Goal: Information Seeking & Learning: Learn about a topic

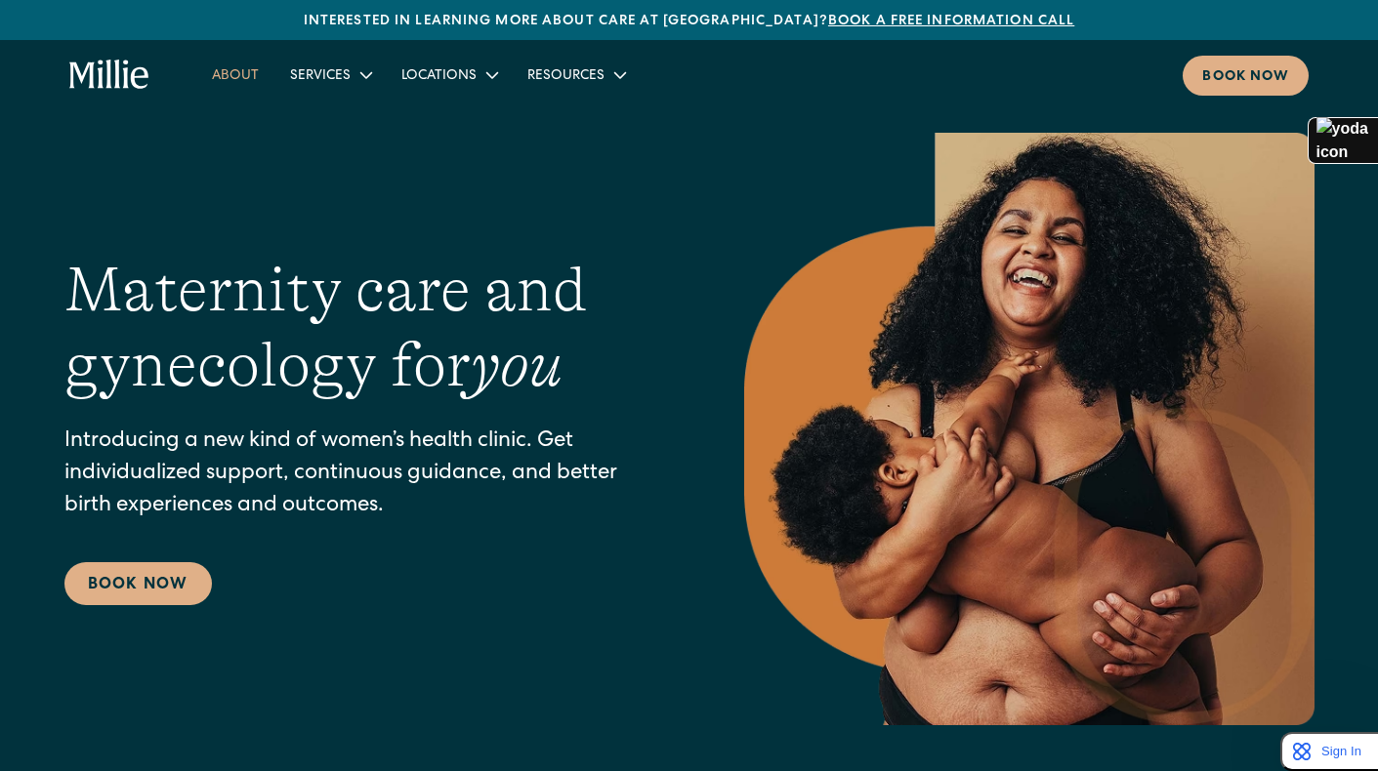
click at [231, 78] on link "About" at bounding box center [235, 75] width 78 height 32
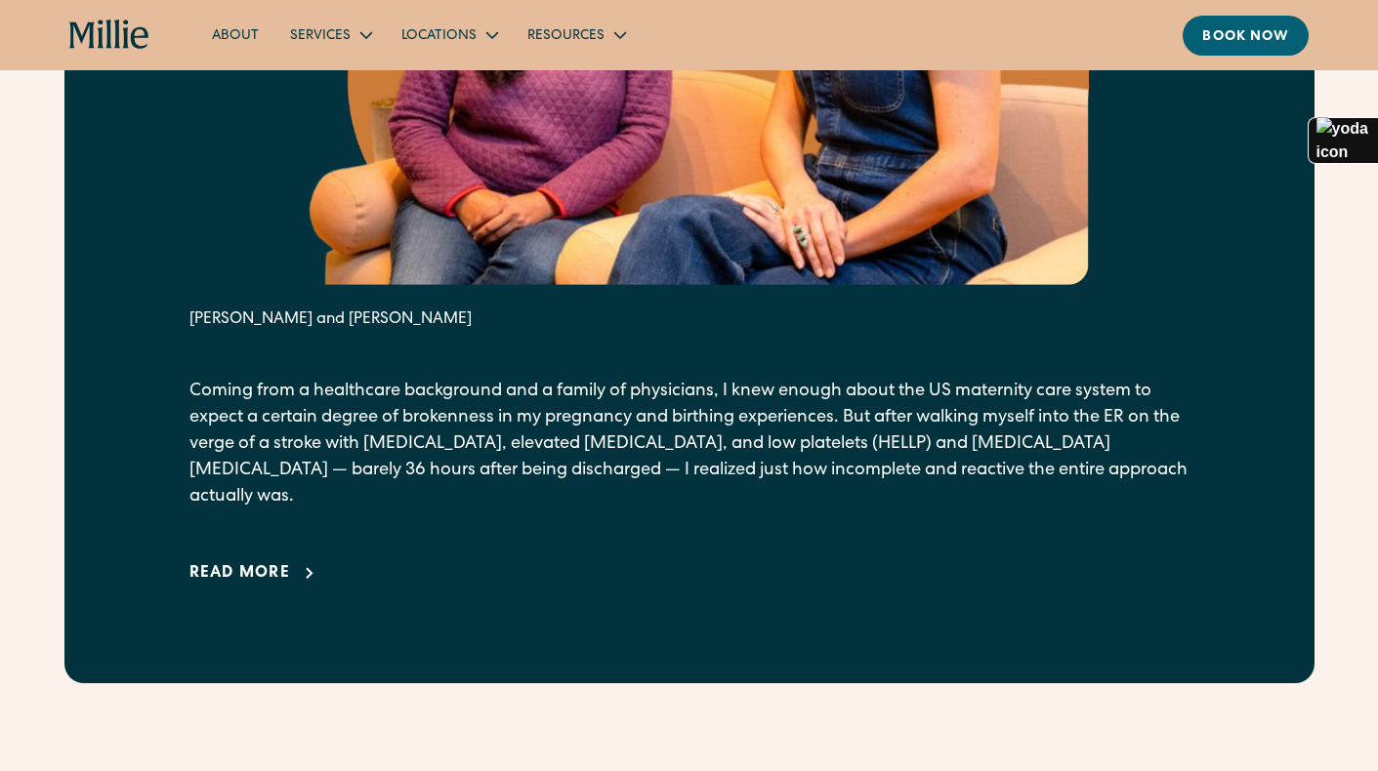
scroll to position [1285, 0]
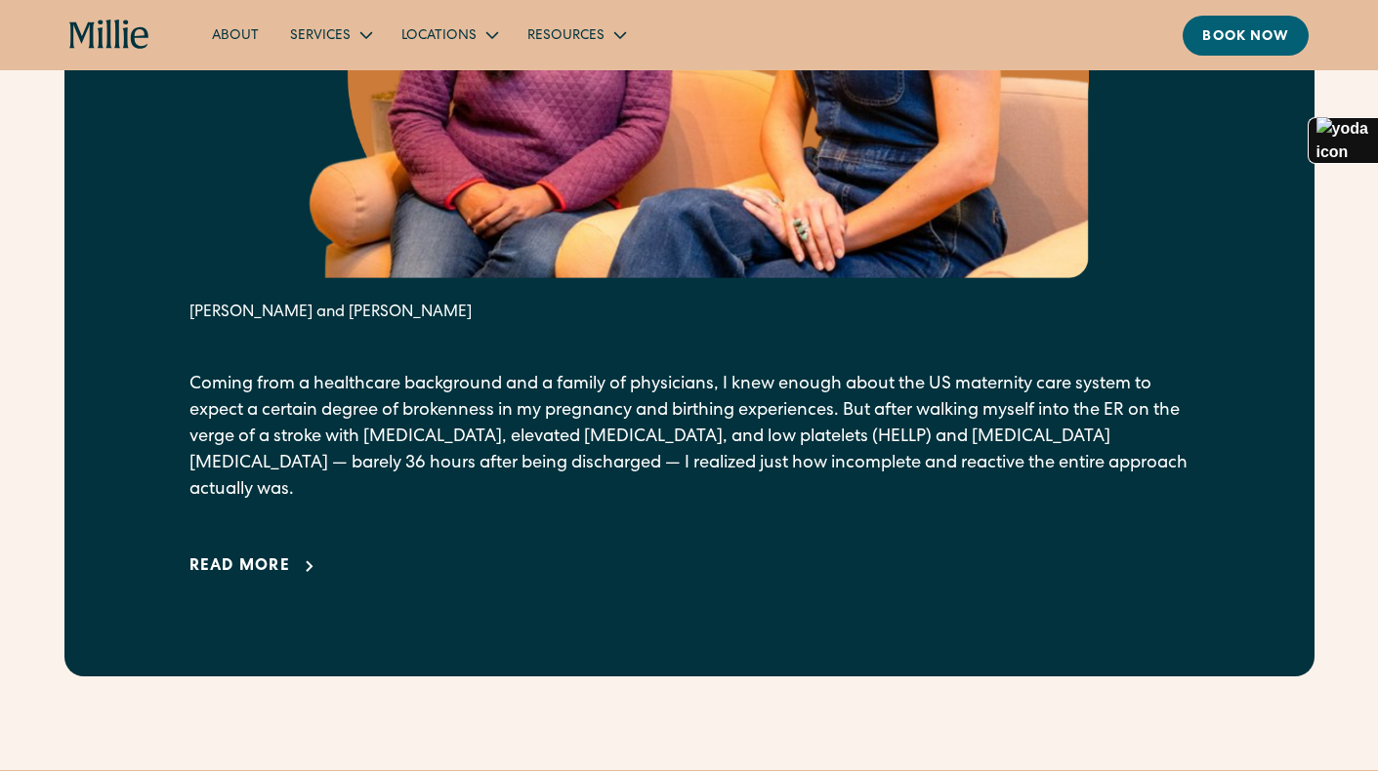
click at [248, 556] on div "Read more" at bounding box center [240, 567] width 102 height 23
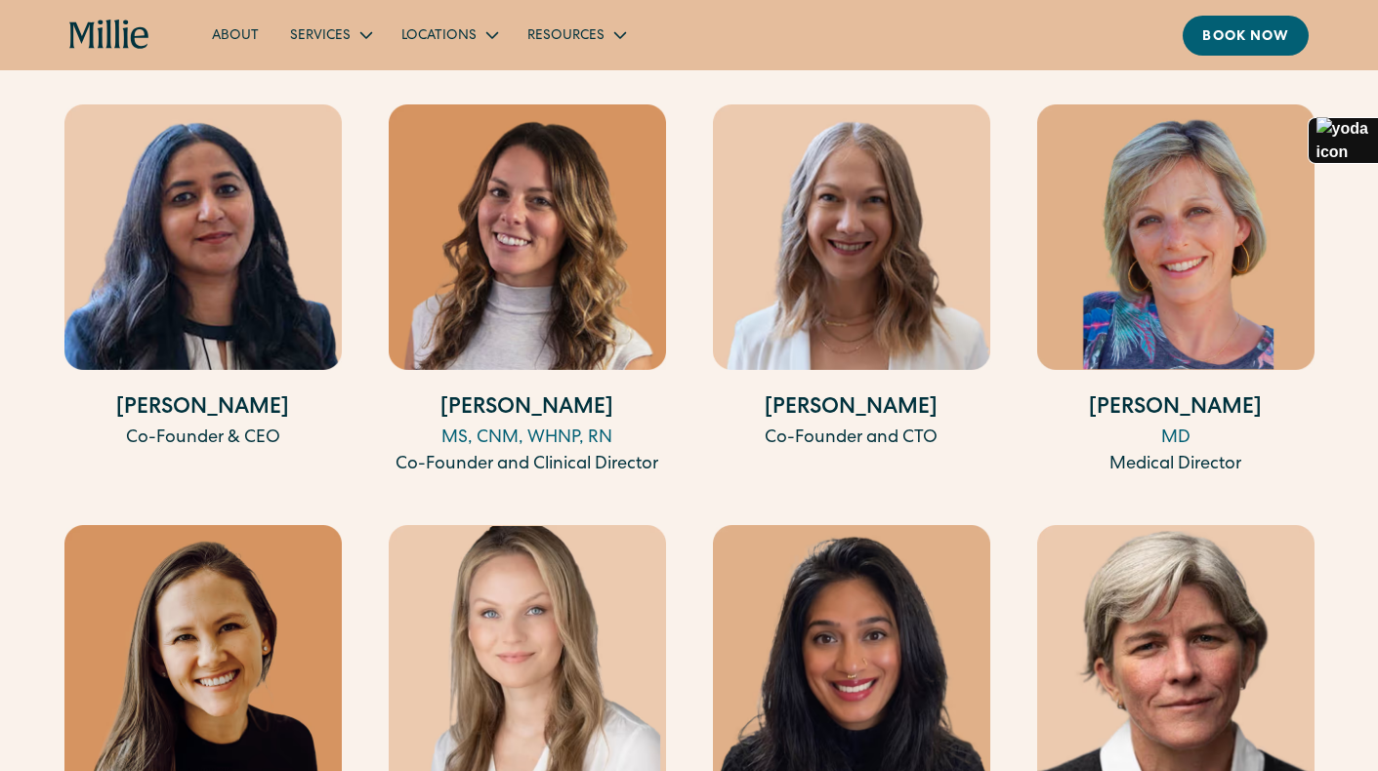
scroll to position [5747, 0]
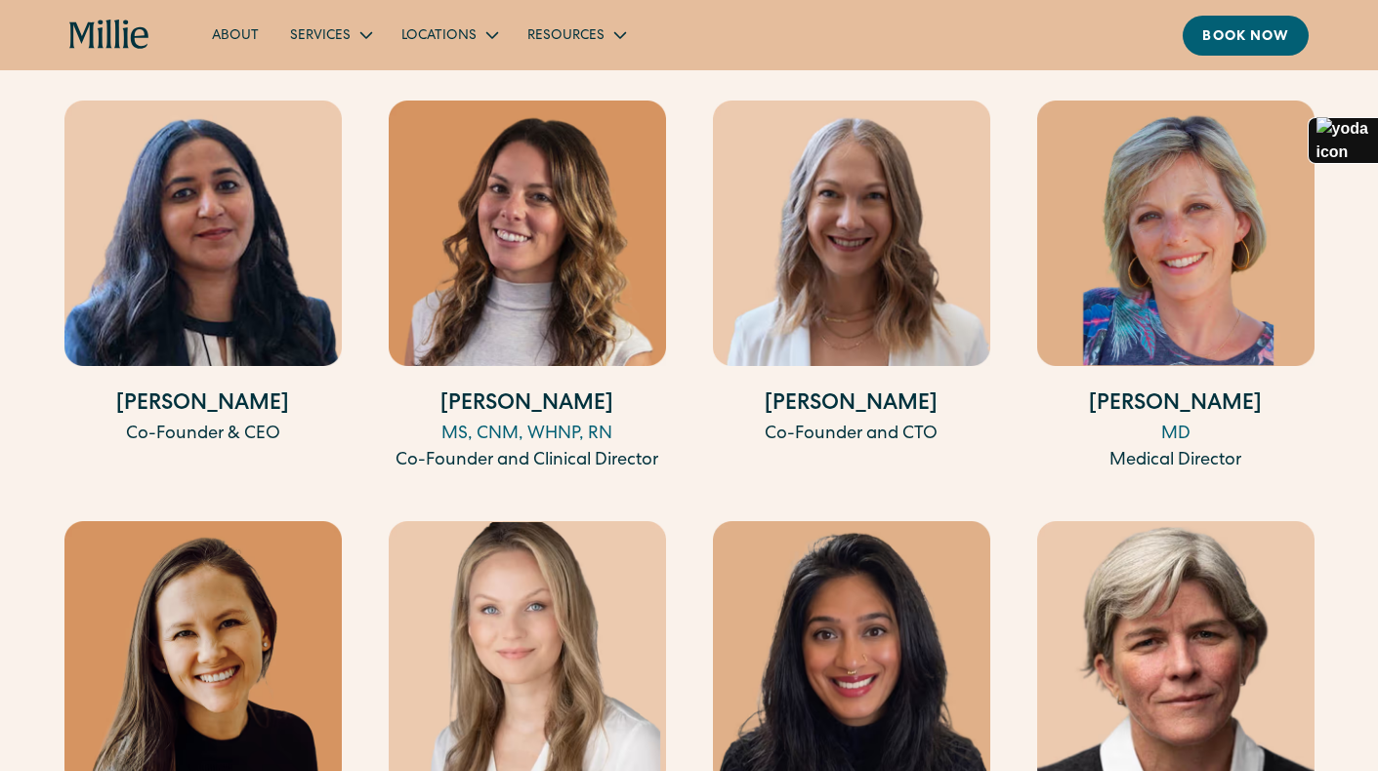
click at [1157, 215] on img at bounding box center [1175, 234] width 277 height 266
click at [1197, 390] on h4 "[PERSON_NAME]" at bounding box center [1175, 406] width 277 height 32
click at [1176, 422] on div "MD" at bounding box center [1175, 435] width 277 height 26
drag, startPoint x: 1232, startPoint y: 378, endPoint x: 1121, endPoint y: 381, distance: 111.3
click at [1121, 390] on h4 "[PERSON_NAME]" at bounding box center [1175, 406] width 277 height 32
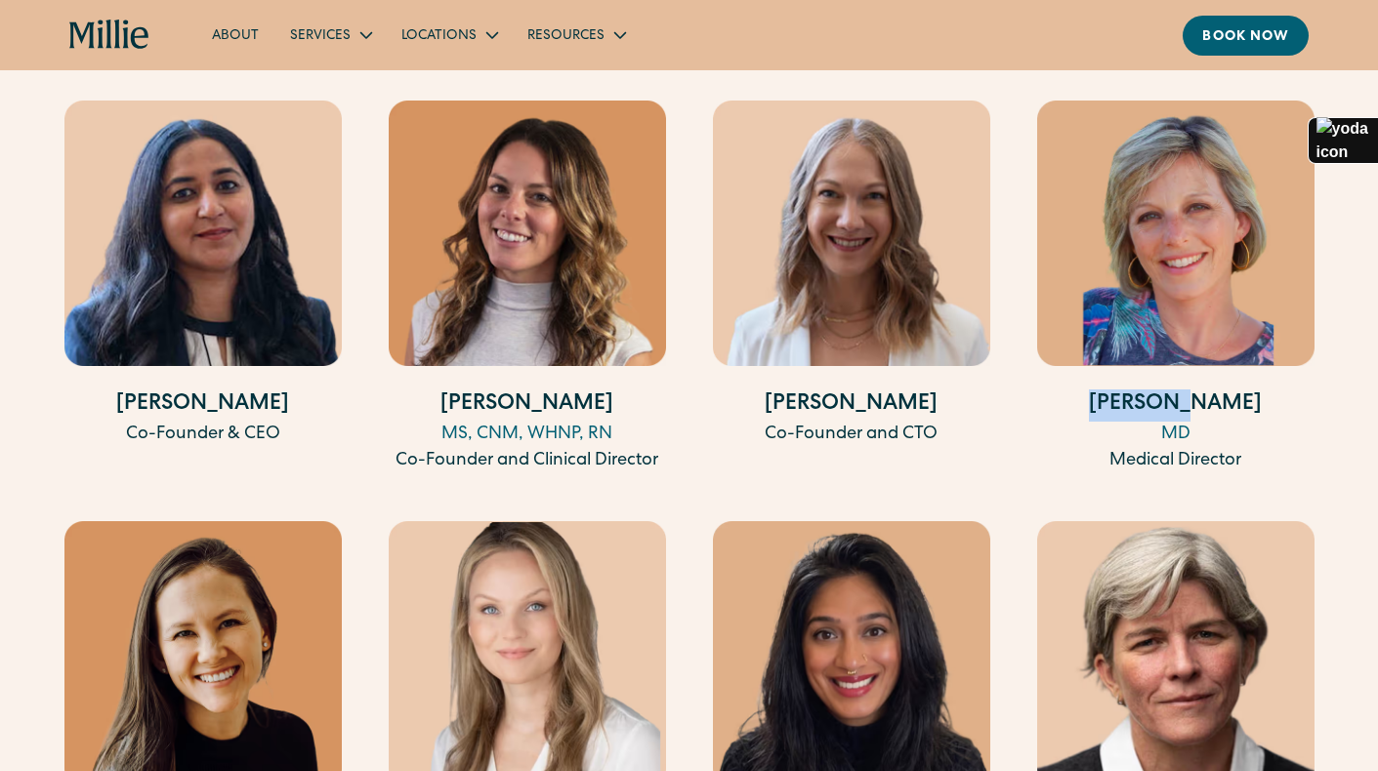
copy h4 "[PERSON_NAME]"
